Goal: Task Accomplishment & Management: Manage account settings

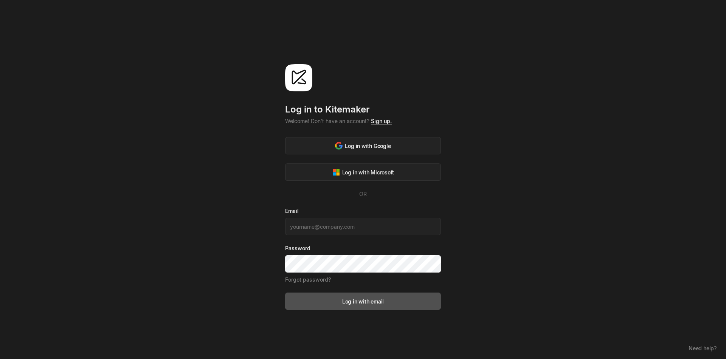
click at [382, 122] on link "Sign up." at bounding box center [381, 121] width 21 height 6
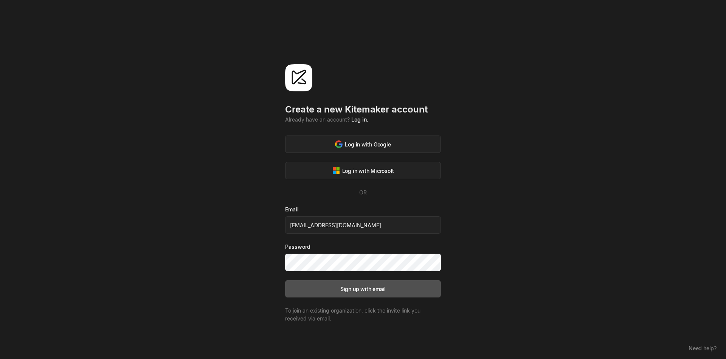
type input "[EMAIL_ADDRESS][DOMAIN_NAME]"
click at [217, 205] on div "Create a new Kitemaker account Already have an account? Log in. Log in with Goo…" at bounding box center [363, 179] width 726 height 359
click at [401, 292] on button "Sign up with email" at bounding box center [363, 288] width 156 height 17
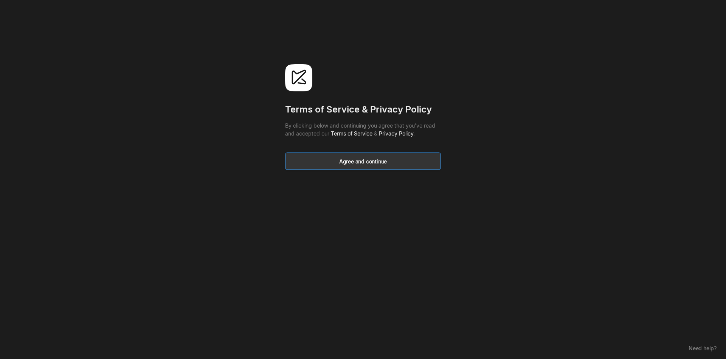
click at [339, 156] on button "Agree and continue" at bounding box center [363, 161] width 156 height 17
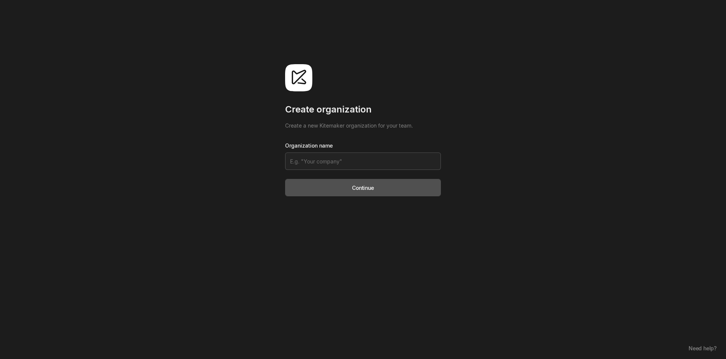
click at [344, 161] on input at bounding box center [363, 161] width 156 height 17
type input "csc"
click at [344, 163] on input "csc" at bounding box center [363, 161] width 156 height 17
click at [373, 191] on div "Continue" at bounding box center [363, 188] width 22 height 8
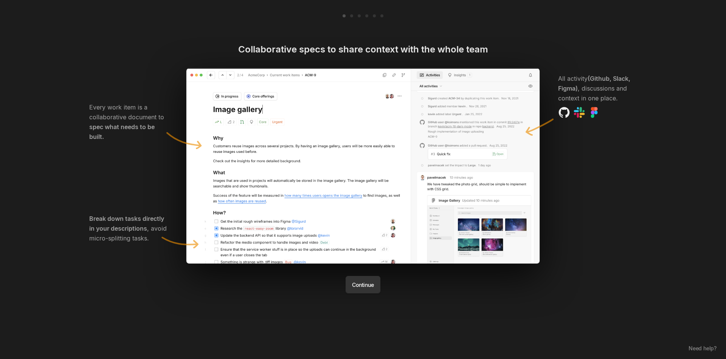
click at [365, 283] on button "Continue" at bounding box center [362, 284] width 34 height 17
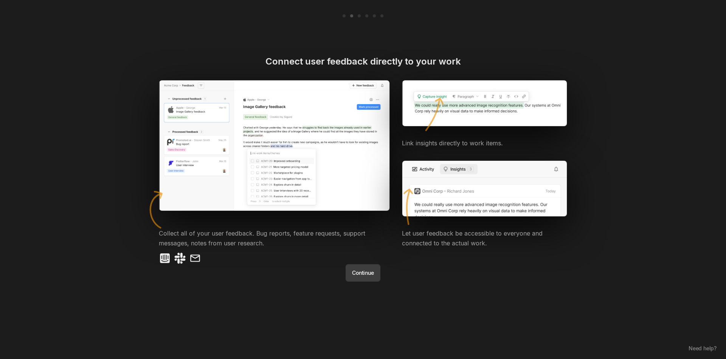
click at [365, 283] on div "Connect user feedback directly to your work Link insights directly to work item…" at bounding box center [363, 179] width 454 height 359
click at [365, 280] on button "Continue" at bounding box center [362, 273] width 34 height 17
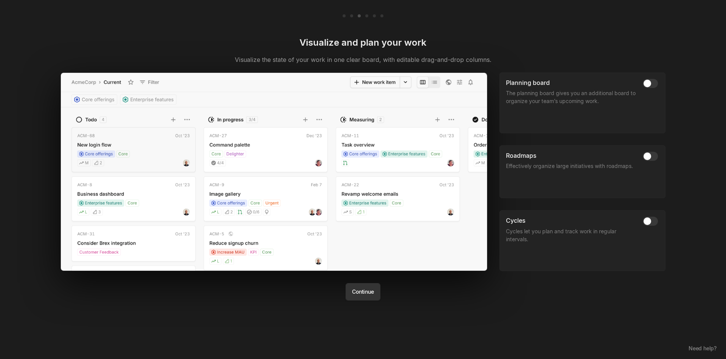
click at [362, 263] on img at bounding box center [273, 172] width 427 height 199
click at [367, 299] on button "Continue" at bounding box center [362, 291] width 34 height 17
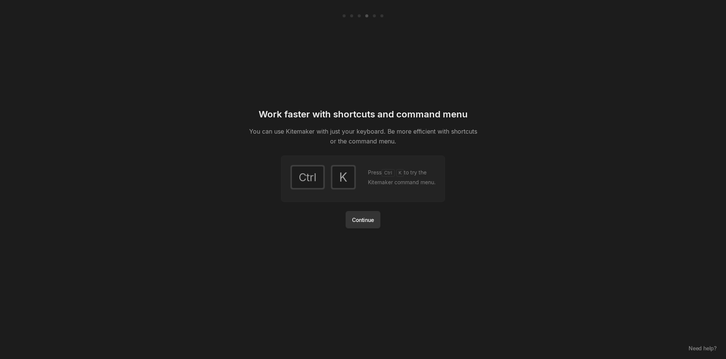
click at [356, 229] on button "Continue" at bounding box center [362, 219] width 34 height 17
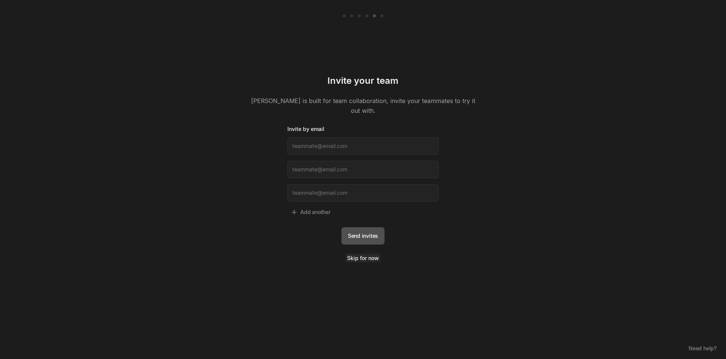
click at [360, 254] on link "Skip for now" at bounding box center [362, 258] width 35 height 9
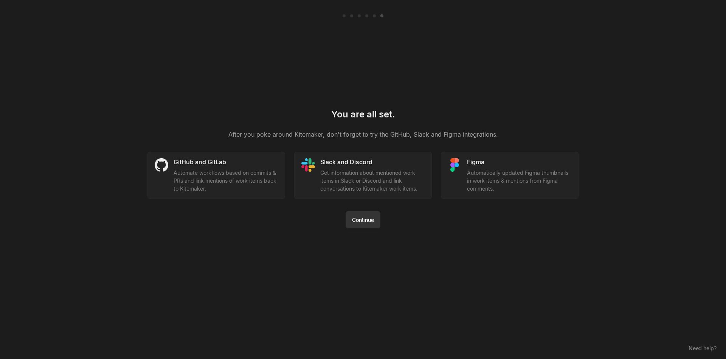
click at [361, 228] on button "Continue" at bounding box center [362, 219] width 34 height 17
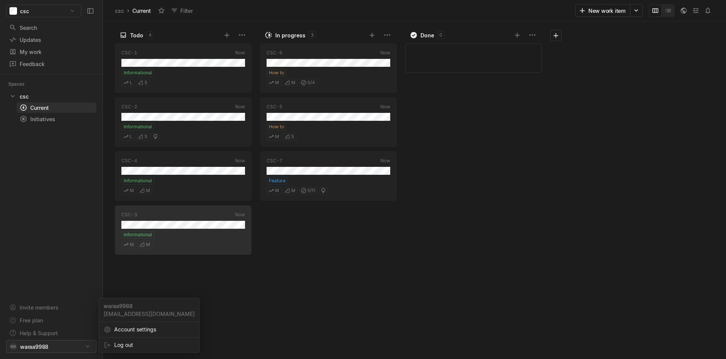
click at [82, 346] on html "csc Search / Updates g then u My work = Feedback g then f Spaces csc 1 Current …" at bounding box center [363, 179] width 726 height 359
click at [116, 331] on span "Account settings" at bounding box center [154, 330] width 80 height 12
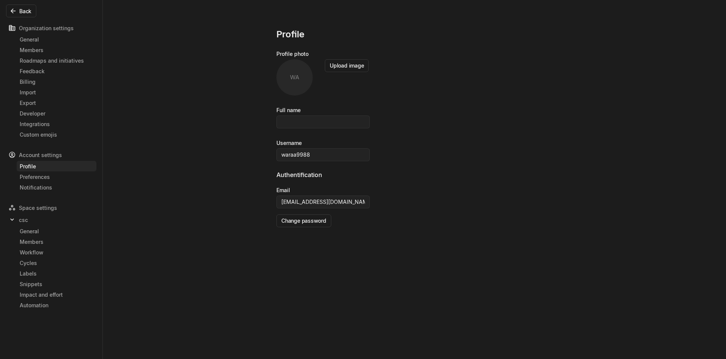
click at [296, 75] on div "WA" at bounding box center [294, 77] width 36 height 36
click at [338, 69] on button "Upload image" at bounding box center [347, 65] width 44 height 13
click at [235, 227] on div "Profile Profile photo Change image Remove image Full name Username waraa9988 Au…" at bounding box center [363, 179] width 726 height 359
click at [28, 51] on div "Members" at bounding box center [57, 50] width 74 height 8
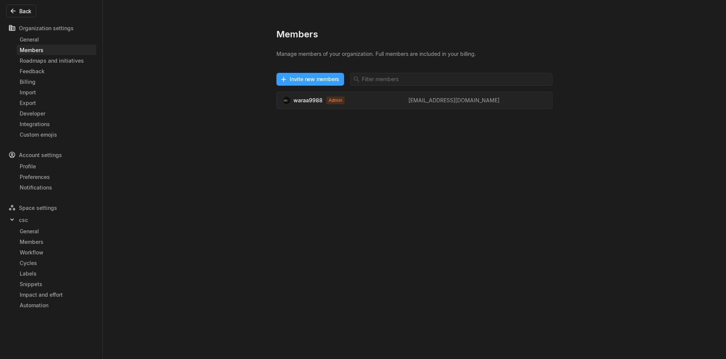
click at [336, 77] on button "Invite new members" at bounding box center [310, 79] width 68 height 13
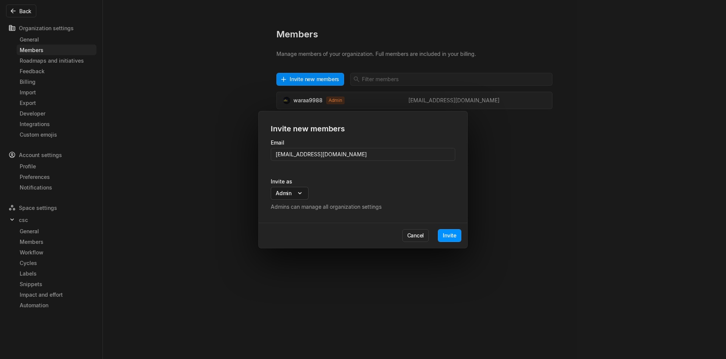
type input "[EMAIL_ADDRESS][DOMAIN_NAME]"
click at [298, 196] on body "csc Search / Updates g then u My work = Feedback g then f Spaces csc 1 Current …" at bounding box center [363, 179] width 726 height 359
click at [288, 205] on span "Member" at bounding box center [286, 205] width 20 height 8
click at [288, 207] on span "Member" at bounding box center [286, 205] width 20 height 8
click at [285, 207] on span "Member" at bounding box center [286, 205] width 20 height 8
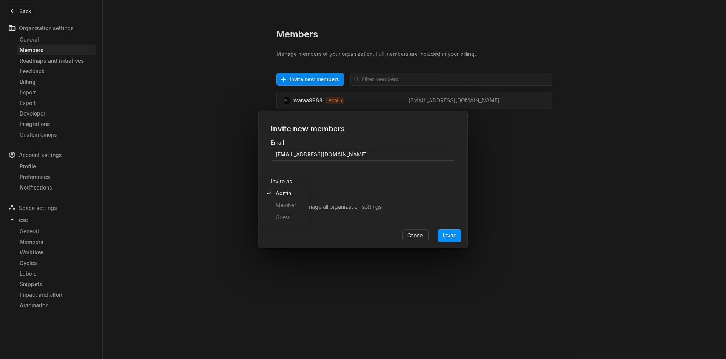
click at [283, 204] on span "Member" at bounding box center [286, 205] width 20 height 8
click at [327, 205] on div "Invite new members Email [EMAIL_ADDRESS][DOMAIN_NAME] Invite as Admin Admin Mem…" at bounding box center [363, 179] width 726 height 359
click at [297, 195] on body "csc Search / Updates g then u My work = Feedback g then f Spaces csc 1 Current …" at bounding box center [363, 179] width 726 height 359
click at [288, 207] on span "Member" at bounding box center [286, 205] width 20 height 8
click at [288, 201] on div "Invite as Admin Admin Member Guest Admins can manage all organization settings" at bounding box center [363, 194] width 184 height 33
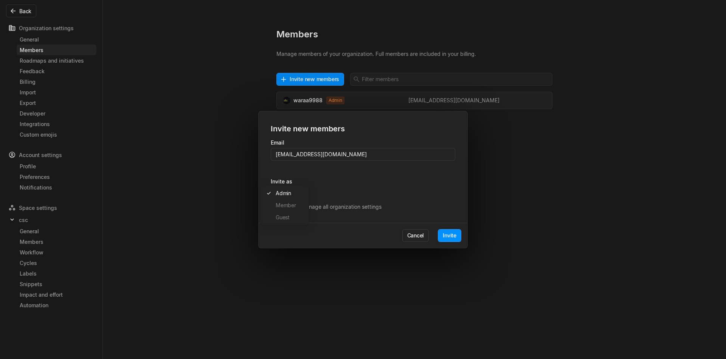
click at [288, 195] on body "csc Search / Updates g then u My work = Feedback g then f Spaces csc 1 Current …" at bounding box center [363, 179] width 726 height 359
click at [287, 212] on div "Admin Member Guest" at bounding box center [284, 205] width 45 height 36
drag, startPoint x: 287, startPoint y: 212, endPoint x: 287, endPoint y: 218, distance: 6.0
click at [287, 218] on div "Guest" at bounding box center [284, 218] width 45 height 12
click at [287, 218] on span "Guest" at bounding box center [283, 218] width 14 height 8
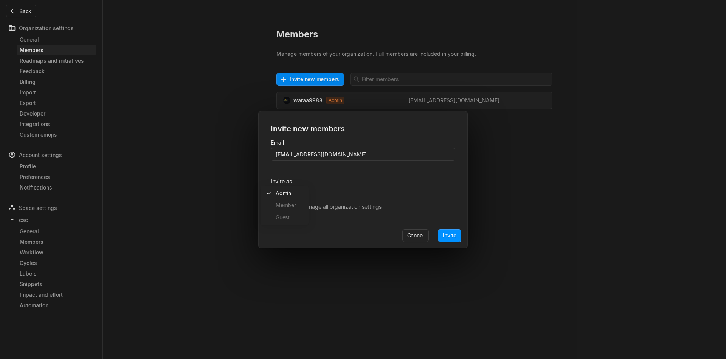
click at [453, 233] on div "Invite new members Email [EMAIL_ADDRESS][DOMAIN_NAME] Invite as Admin Admin Mem…" at bounding box center [363, 179] width 726 height 359
click at [453, 234] on button "Invite" at bounding box center [449, 235] width 23 height 13
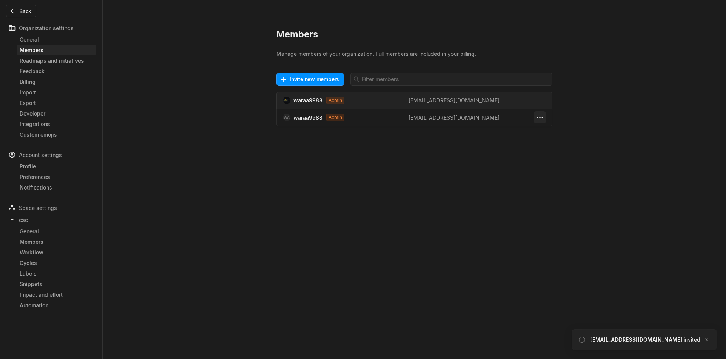
click at [536, 120] on html "csc Search / Updates g then u My work = Feedback g then f Spaces csc 1 Current …" at bounding box center [363, 179] width 726 height 359
click at [539, 130] on span "Change role" at bounding box center [535, 132] width 30 height 12
click at [444, 170] on html "csc Search / Updates g then u My work = Feedback g then f Spaces csc 1 Current …" at bounding box center [363, 179] width 726 height 359
click at [542, 118] on html "csc Search / Updates g then u My work = Feedback g then f Spaces csc 1 Current …" at bounding box center [363, 179] width 726 height 359
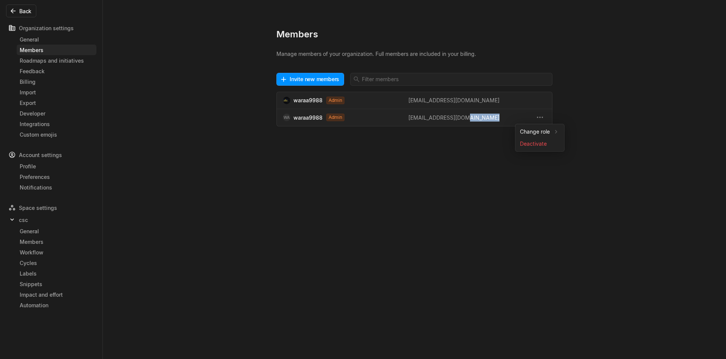
click at [384, 173] on html "csc Search / Updates g then u My work = Feedback g then f Spaces csc 1 Current …" at bounding box center [363, 179] width 726 height 359
click at [315, 119] on span "WA waraa9988 Admin" at bounding box center [345, 118] width 125 height 8
click at [214, 213] on div "Members Manage members of your organization. Full members are included in your …" at bounding box center [363, 179] width 726 height 359
click at [29, 167] on div "Profile" at bounding box center [57, 167] width 74 height 8
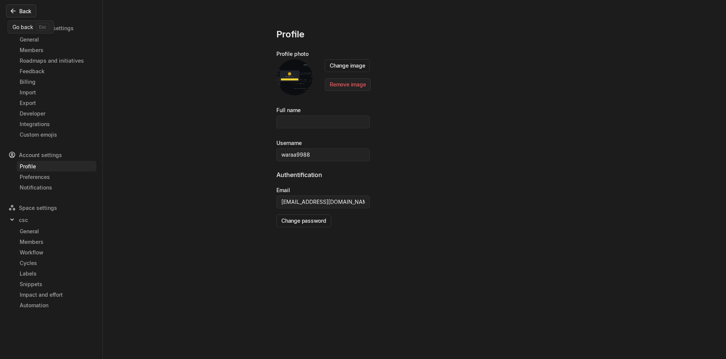
click at [28, 14] on button "Back" at bounding box center [21, 11] width 30 height 13
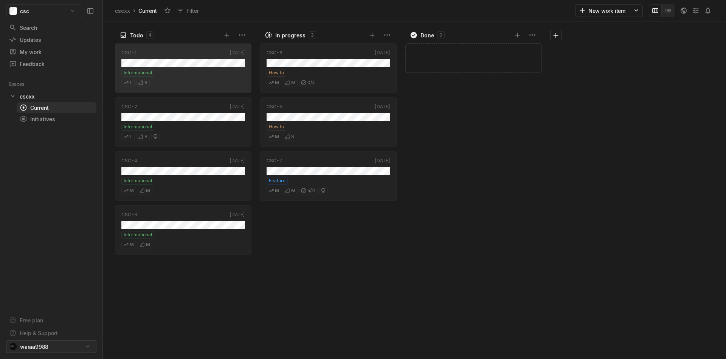
click at [54, 343] on html "csc Search / Updates g then u My work = Feedback g then f Spaces cscxx 1 Curren…" at bounding box center [363, 179] width 726 height 359
click at [122, 336] on div "waraa9988 [EMAIL_ADDRESS][DOMAIN_NAME] Account settings Log out" at bounding box center [149, 325] width 101 height 55
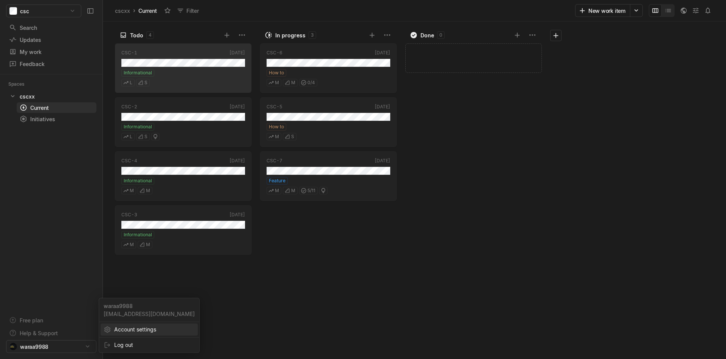
click at [122, 334] on span "Account settings" at bounding box center [154, 330] width 80 height 12
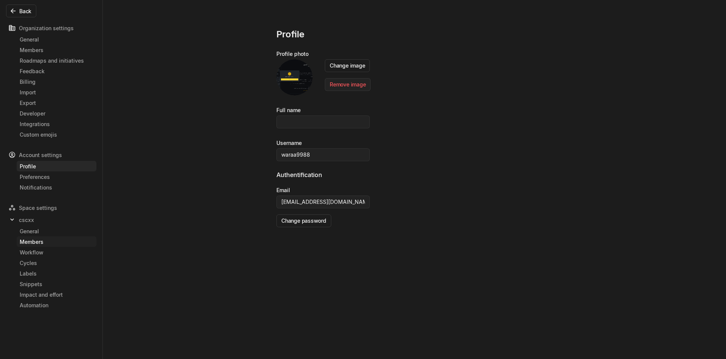
click at [44, 242] on div "Members" at bounding box center [57, 242] width 74 height 8
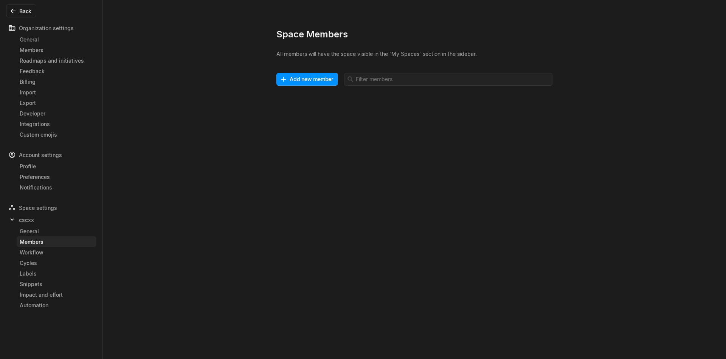
click at [107, 215] on div "Space Members All members will have the space visible in the `My Spaces` sectio…" at bounding box center [363, 179] width 726 height 359
click at [33, 219] on span "cscxx" at bounding box center [26, 220] width 15 height 8
click at [39, 251] on div "Workflow" at bounding box center [57, 253] width 74 height 8
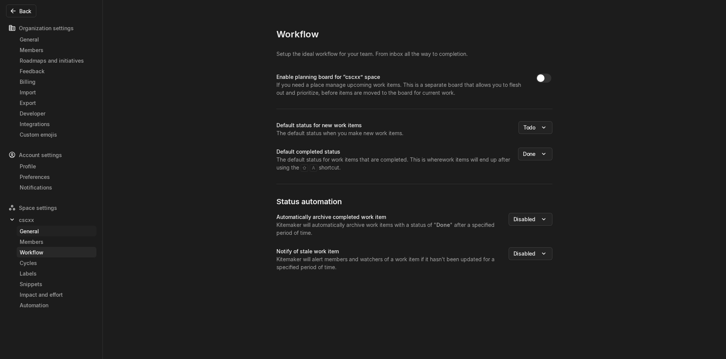
click at [37, 235] on div "General" at bounding box center [57, 232] width 74 height 8
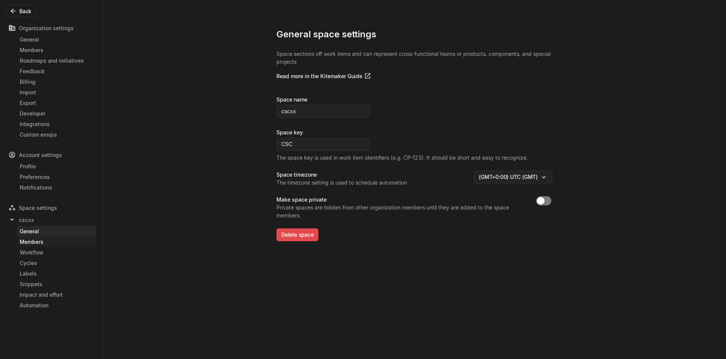
click at [39, 240] on div "Members" at bounding box center [57, 242] width 74 height 8
click at [29, 246] on div "Members" at bounding box center [57, 242] width 74 height 8
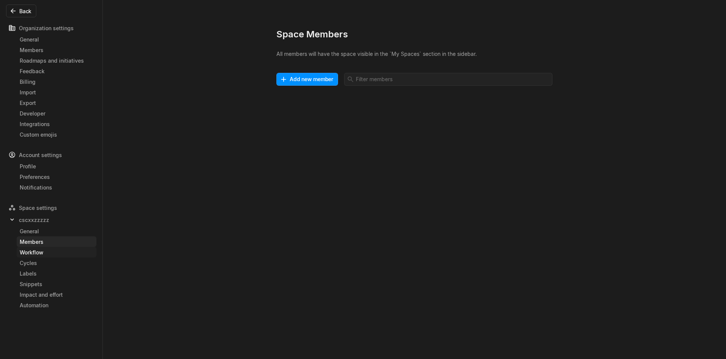
click at [37, 251] on div "Workflow" at bounding box center [57, 253] width 74 height 8
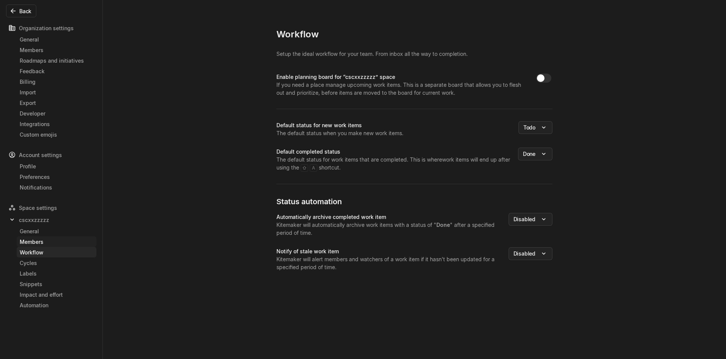
click at [37, 243] on div "Members" at bounding box center [57, 242] width 74 height 8
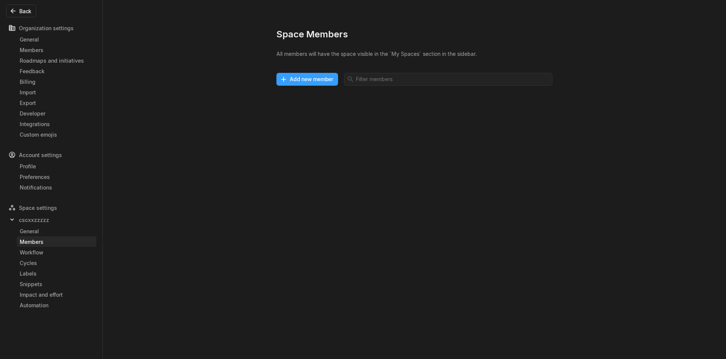
click at [315, 82] on html "csc Search / Updates g then u My work = Feedback g then f Spaces cscxxzzzzz 1 C…" at bounding box center [363, 179] width 726 height 359
click at [545, 102] on html "csc Search / Updates g then u My work = Feedback g then f Spaces cscxxzzzzz 1 C…" at bounding box center [363, 179] width 726 height 359
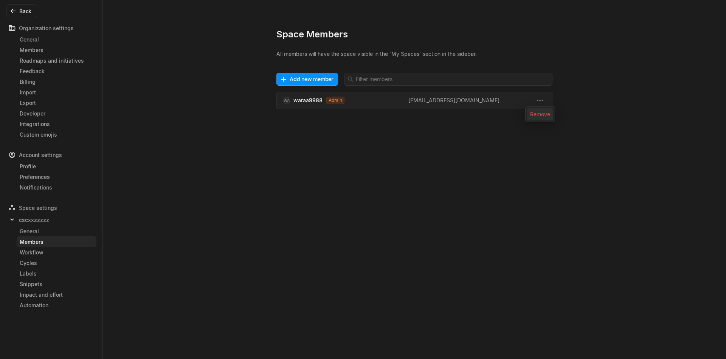
click at [541, 117] on span "Remove" at bounding box center [540, 114] width 20 height 12
click at [41, 256] on div "Workflow" at bounding box center [57, 253] width 74 height 8
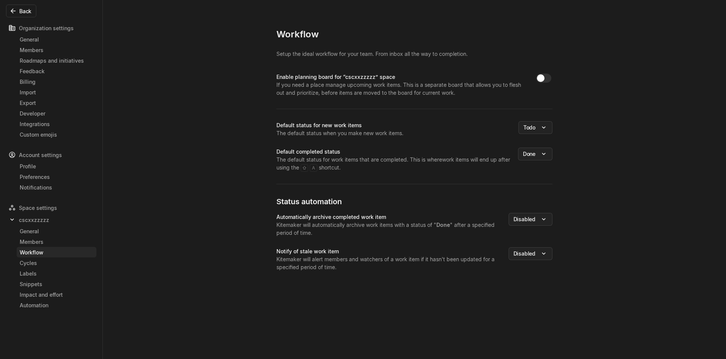
click at [233, 120] on div "Workflow Setup the ideal workflow for your team. From inbox all the way to comp…" at bounding box center [363, 179] width 726 height 359
click at [49, 243] on div "Members" at bounding box center [57, 242] width 74 height 8
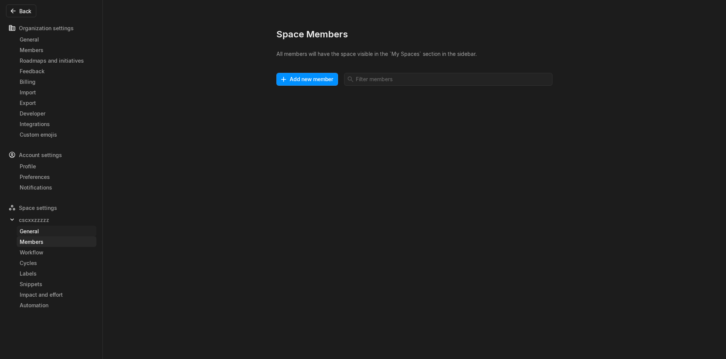
click at [40, 235] on div "General" at bounding box center [57, 232] width 74 height 8
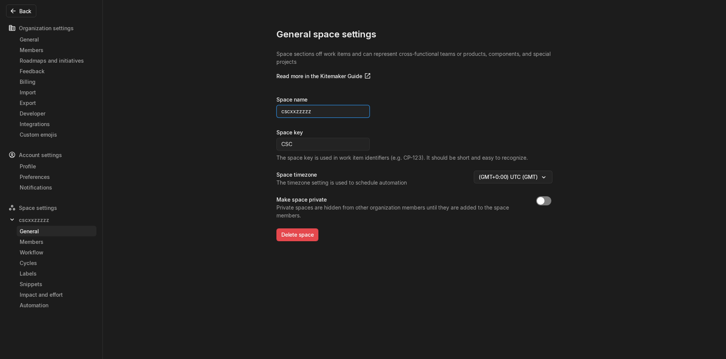
click at [325, 111] on input "cscxxzzzzz" at bounding box center [322, 111] width 93 height 13
click at [418, 114] on button "Save" at bounding box center [418, 111] width 22 height 13
click at [320, 111] on input "cscxxzzzzzd" at bounding box center [322, 111] width 93 height 13
click at [413, 111] on button "Save" at bounding box center [418, 111] width 22 height 13
type input "cscxxzzzzzds"
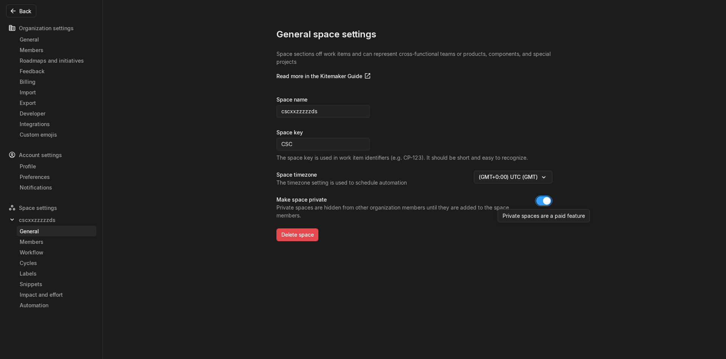
click at [544, 199] on span "button" at bounding box center [547, 201] width 8 height 8
click at [544, 200] on span "button" at bounding box center [547, 201] width 8 height 8
click at [539, 198] on button "button" at bounding box center [543, 201] width 15 height 9
click at [308, 230] on button "Delete space" at bounding box center [297, 235] width 42 height 13
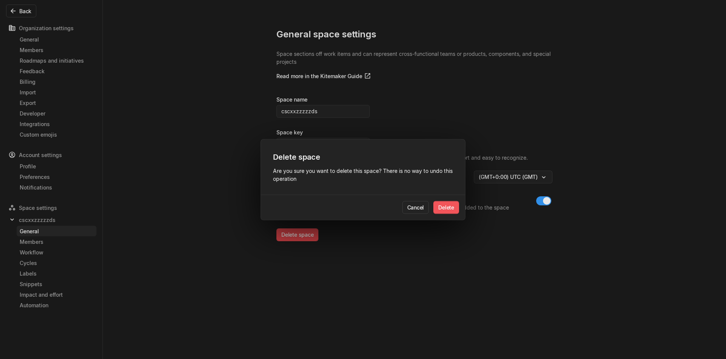
click at [443, 211] on button "Delete" at bounding box center [446, 207] width 26 height 13
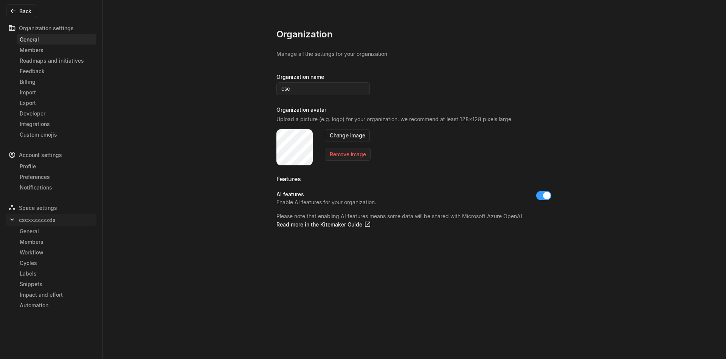
click at [33, 222] on span "cscxxzzzzzds" at bounding box center [37, 220] width 37 height 8
click at [36, 225] on div "cscxxzzzzzds" at bounding box center [51, 220] width 90 height 12
click at [36, 233] on div "General" at bounding box center [57, 232] width 74 height 8
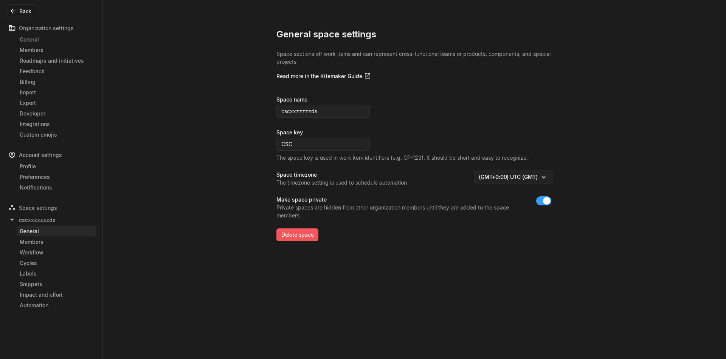
click at [308, 238] on button "Delete space" at bounding box center [297, 235] width 42 height 13
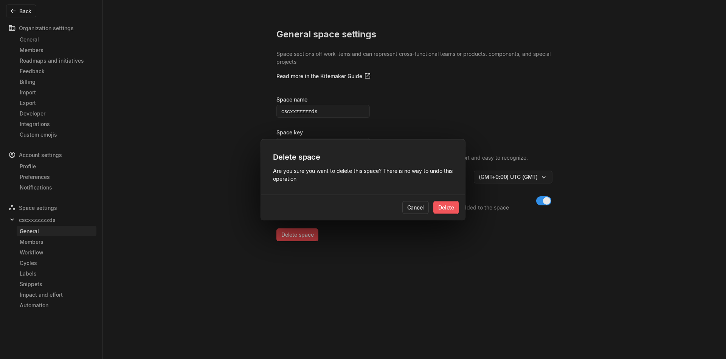
click at [454, 204] on button "Delete" at bounding box center [446, 207] width 26 height 13
